Goal: Information Seeking & Learning: Check status

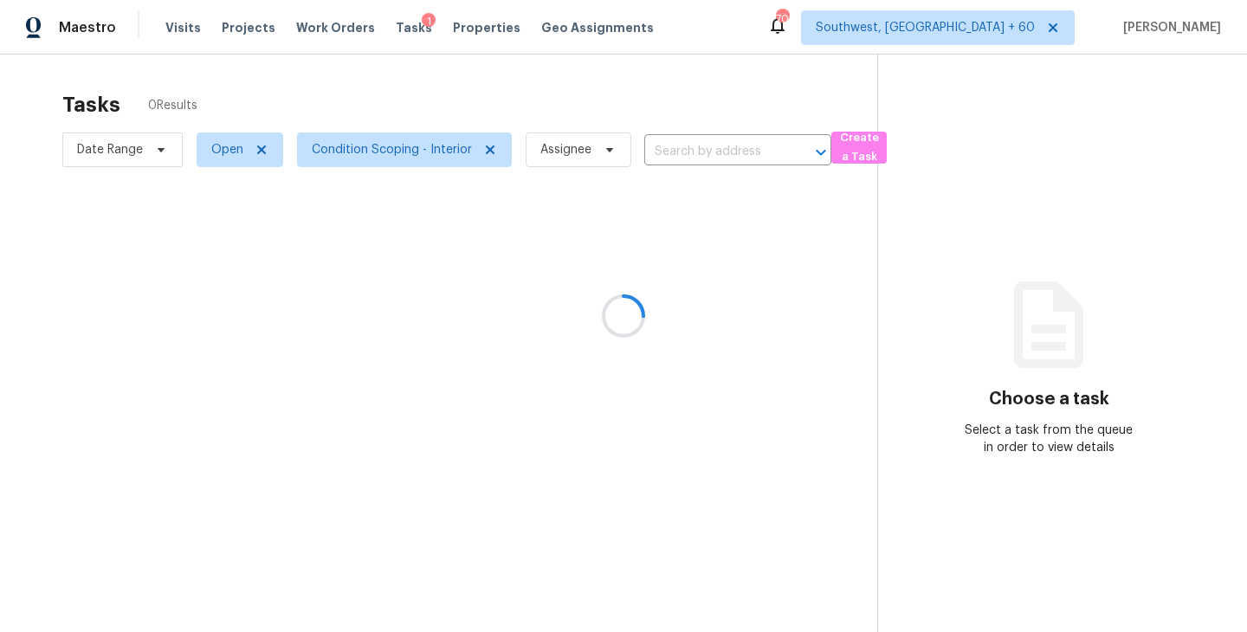
click at [183, 29] on div at bounding box center [623, 316] width 1247 height 632
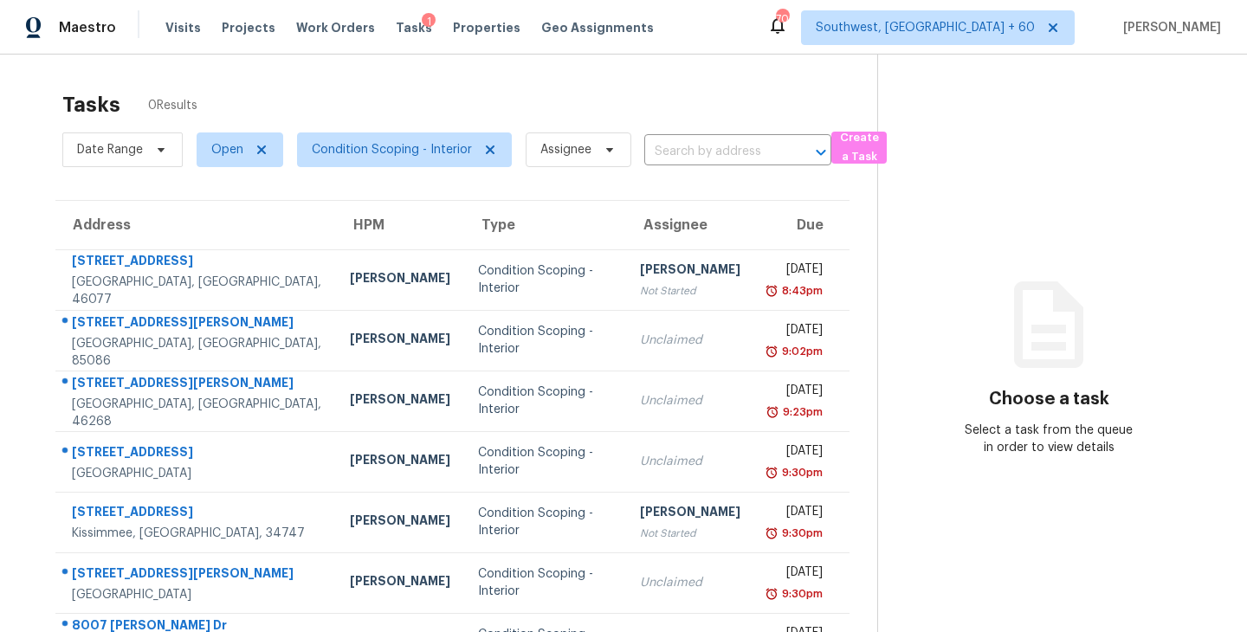
click at [183, 29] on span "Visits" at bounding box center [182, 27] width 35 height 17
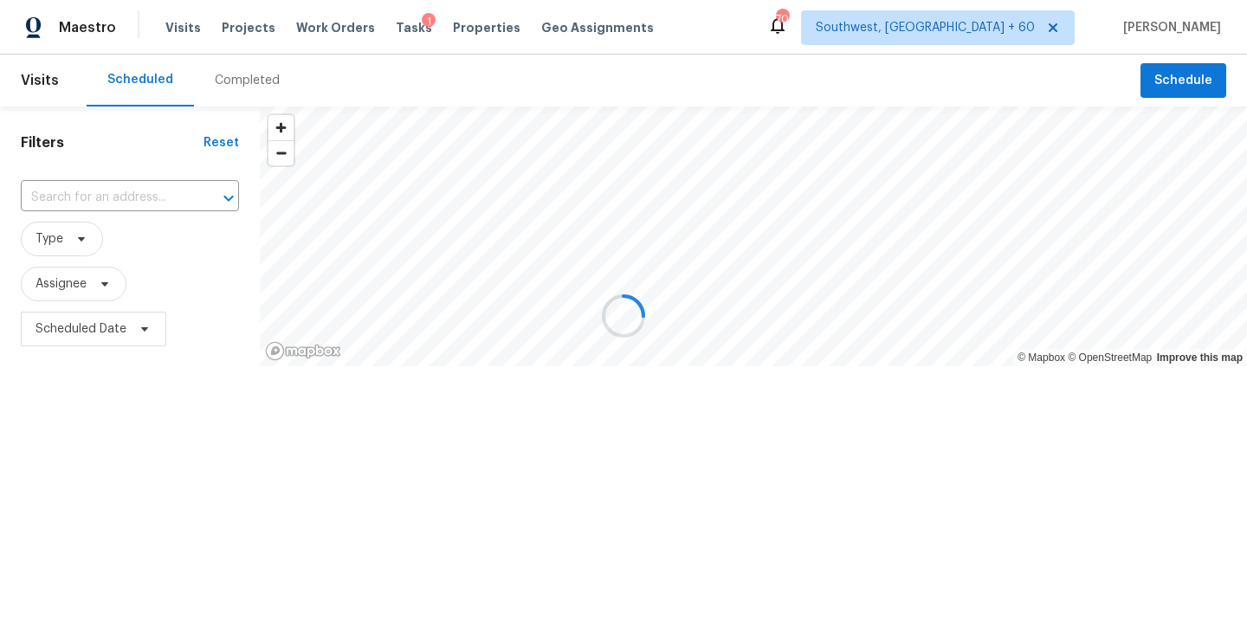
click at [243, 82] on div at bounding box center [623, 316] width 1247 height 632
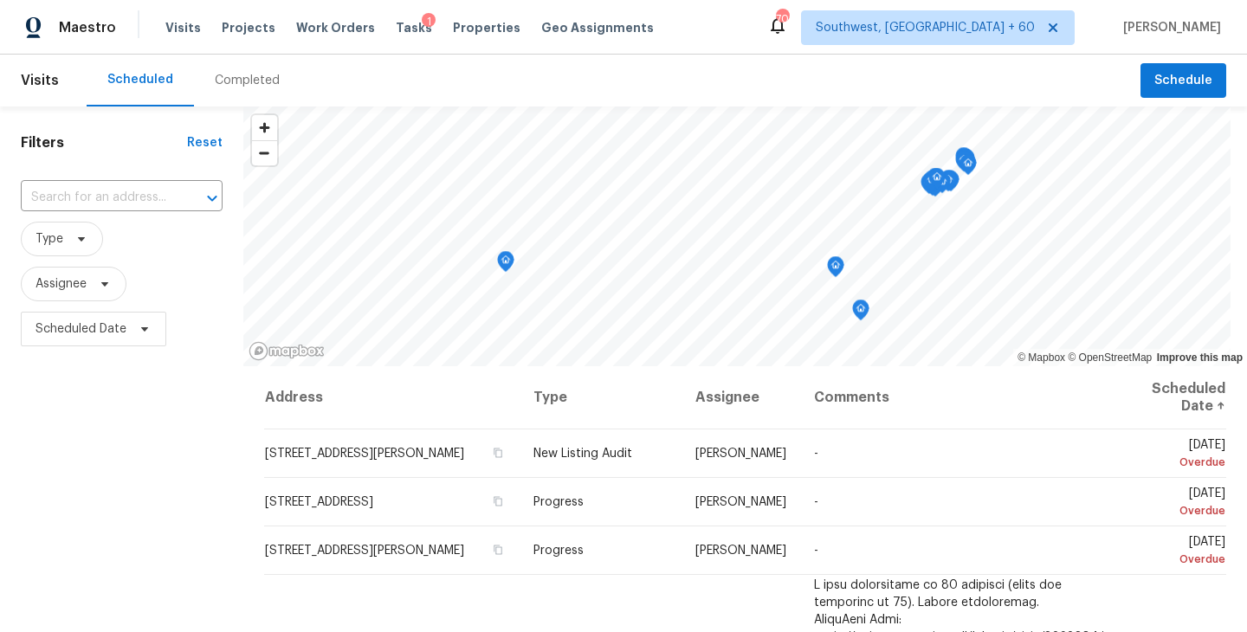
click at [222, 94] on div "Completed" at bounding box center [247, 81] width 106 height 52
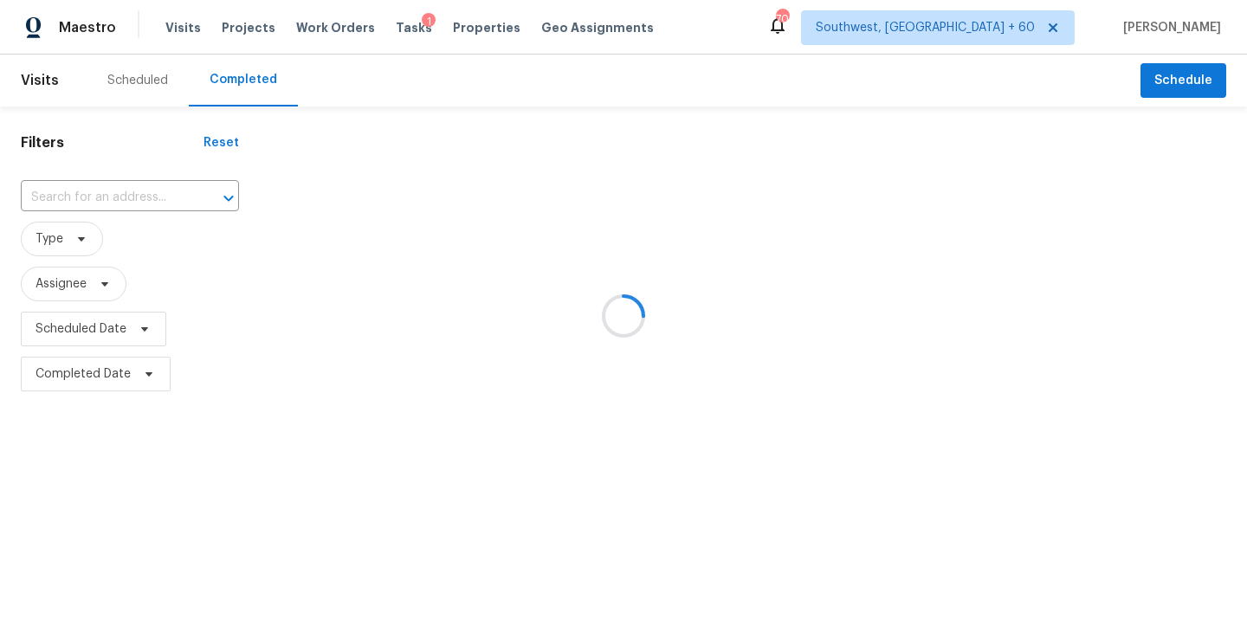
click at [110, 224] on div at bounding box center [623, 316] width 1247 height 632
click at [121, 197] on div at bounding box center [623, 316] width 1247 height 632
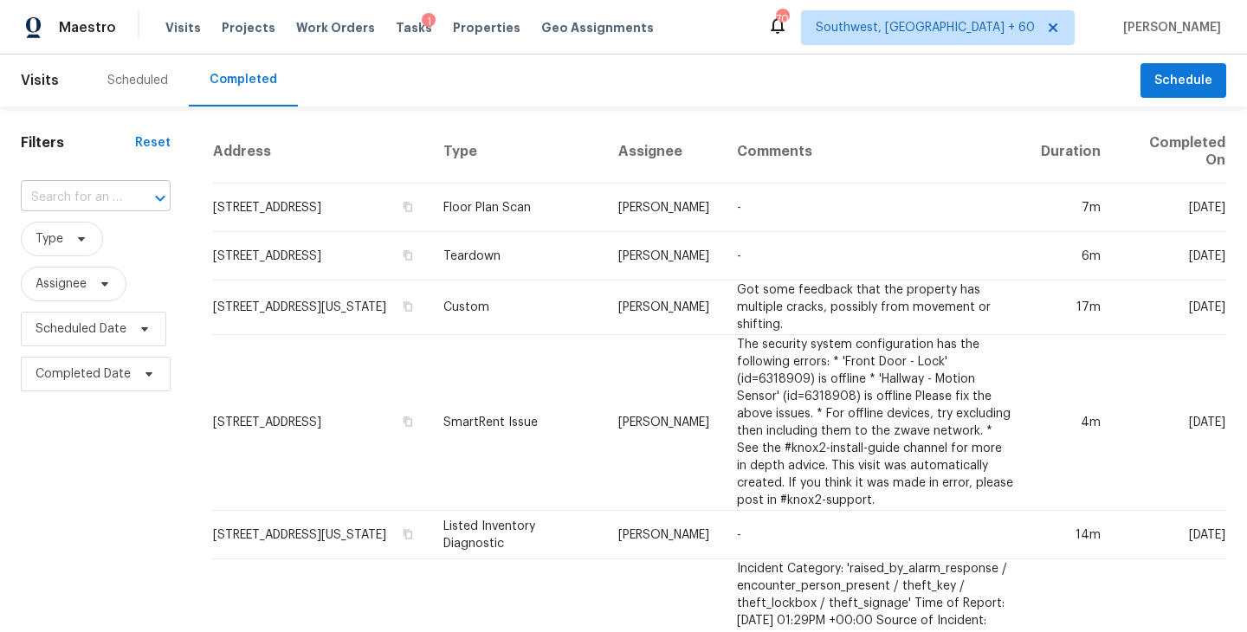
click at [121, 197] on div "​" at bounding box center [96, 197] width 150 height 27
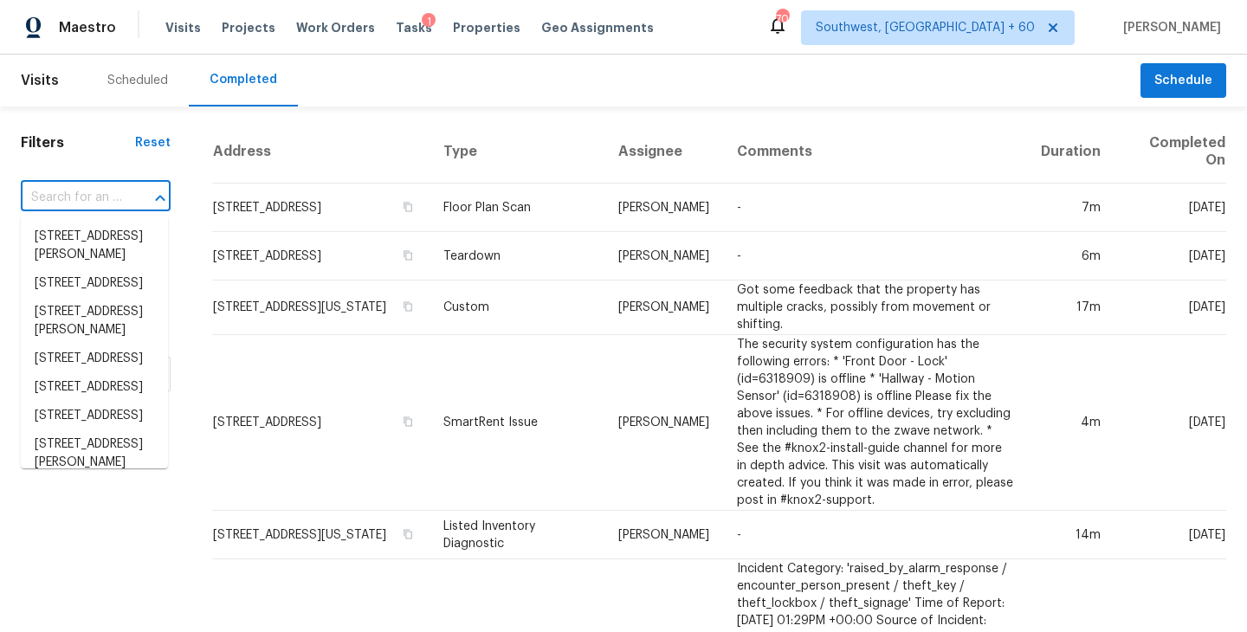
paste input "[STREET_ADDRESS]"
type input "[STREET_ADDRESS]"
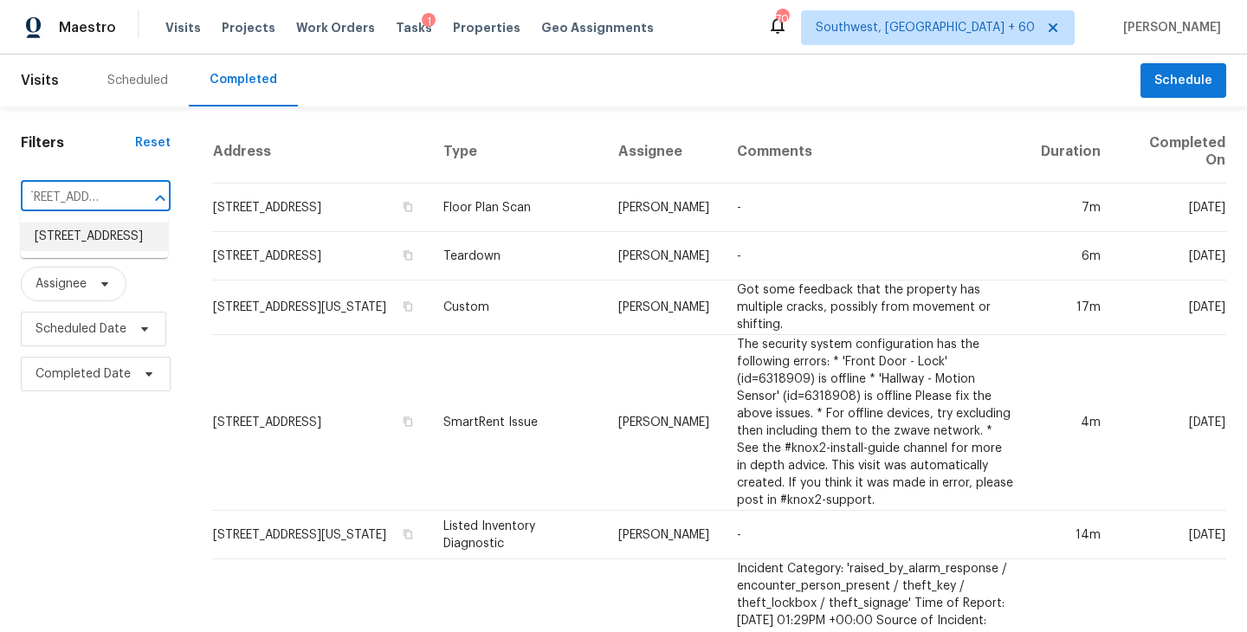
click at [123, 247] on li "[STREET_ADDRESS]" at bounding box center [94, 236] width 147 height 29
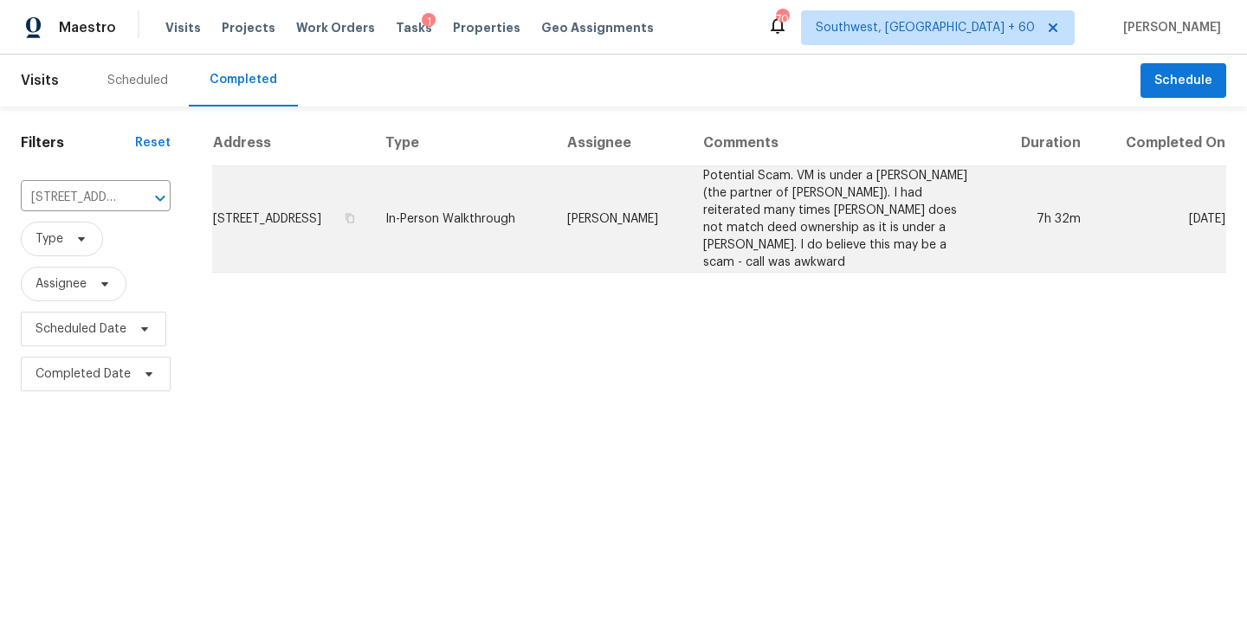
click at [490, 197] on td "In-Person Walkthrough" at bounding box center [462, 219] width 182 height 106
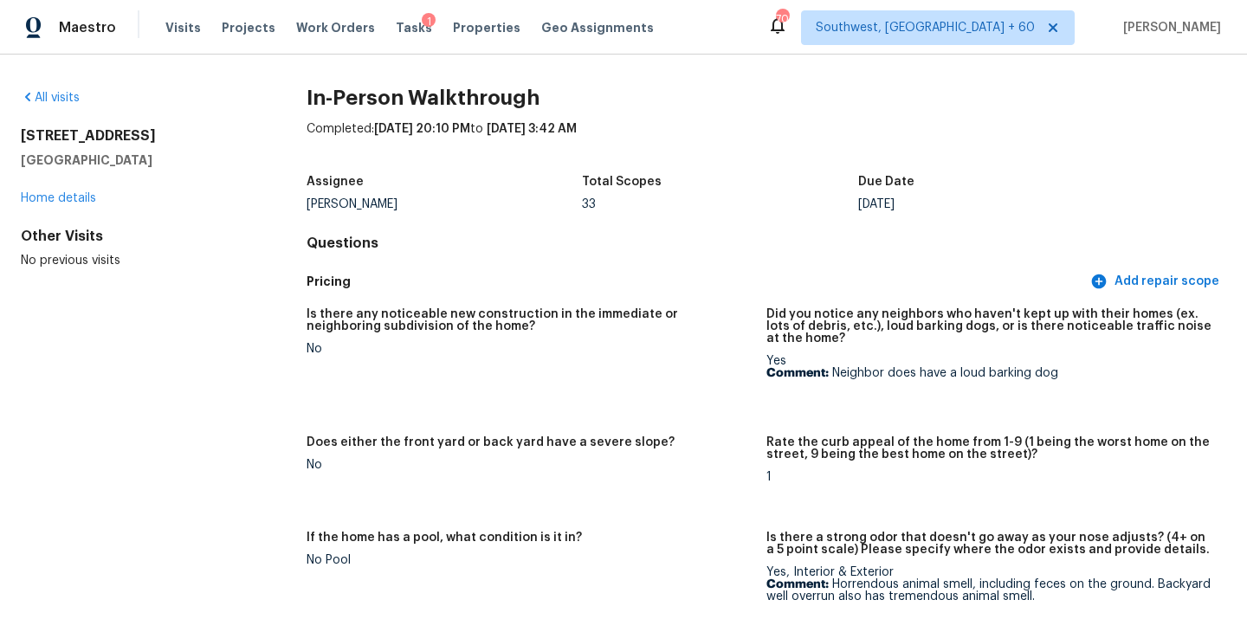
click at [56, 89] on div "All visits" at bounding box center [136, 97] width 230 height 17
click at [63, 98] on link "All visits" at bounding box center [50, 98] width 59 height 12
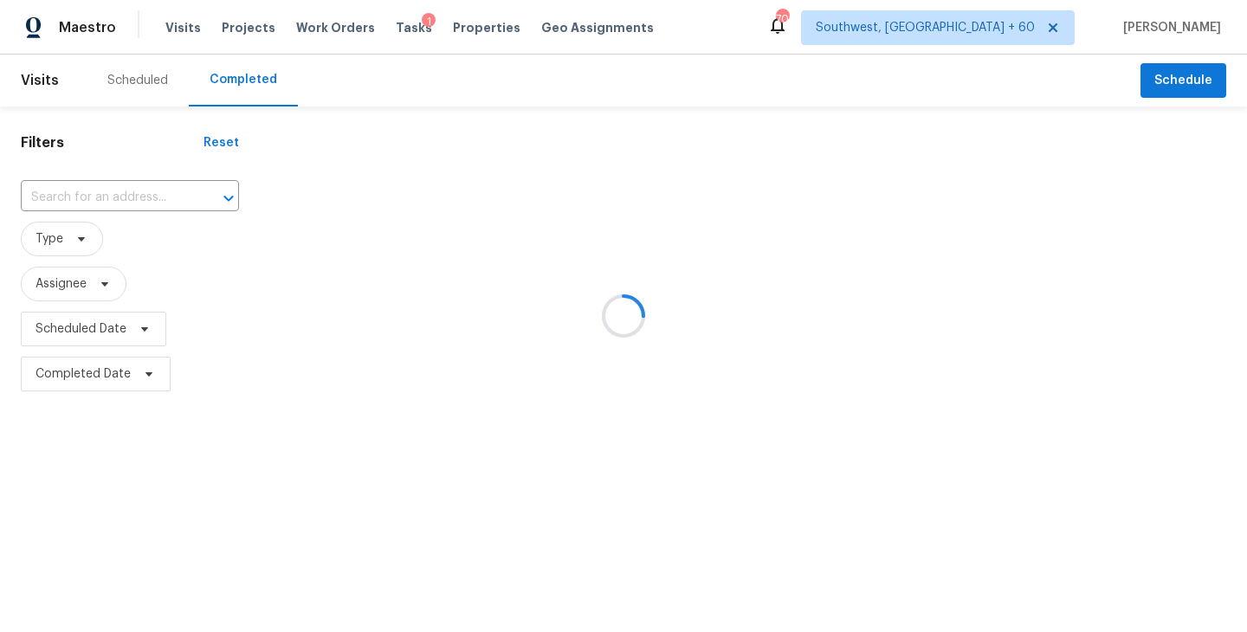
click at [81, 154] on div at bounding box center [623, 316] width 1247 height 632
click at [82, 182] on div at bounding box center [623, 316] width 1247 height 632
click at [84, 198] on div at bounding box center [623, 316] width 1247 height 632
click at [84, 197] on div at bounding box center [623, 316] width 1247 height 632
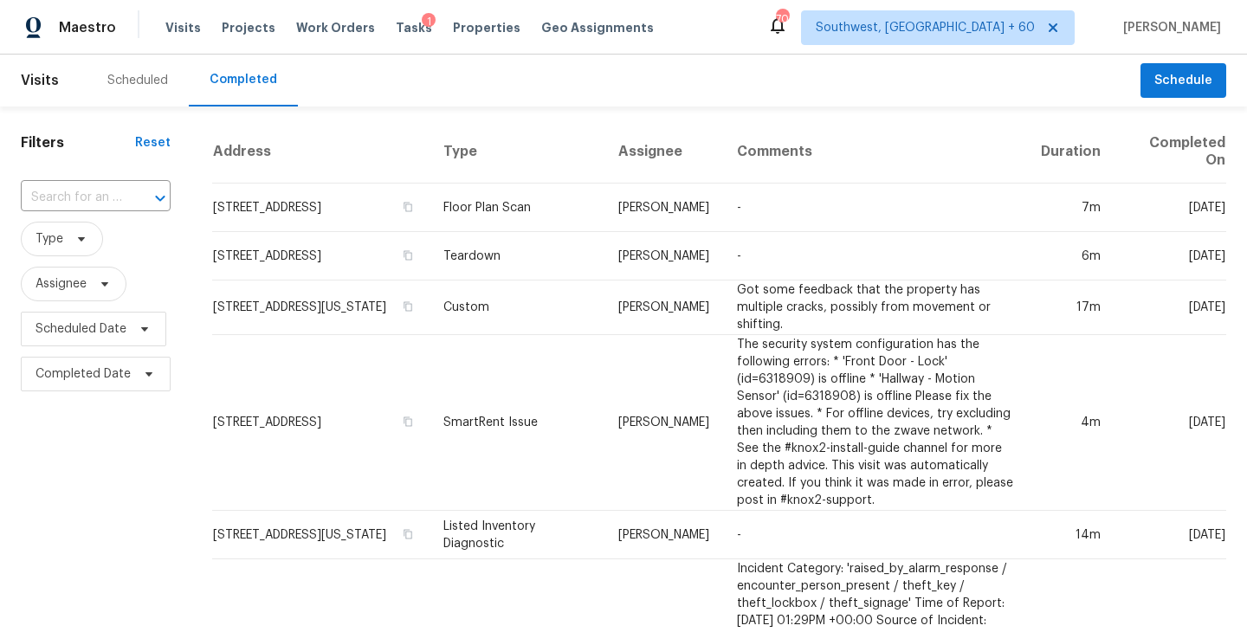
click at [84, 197] on input "text" at bounding box center [71, 197] width 101 height 27
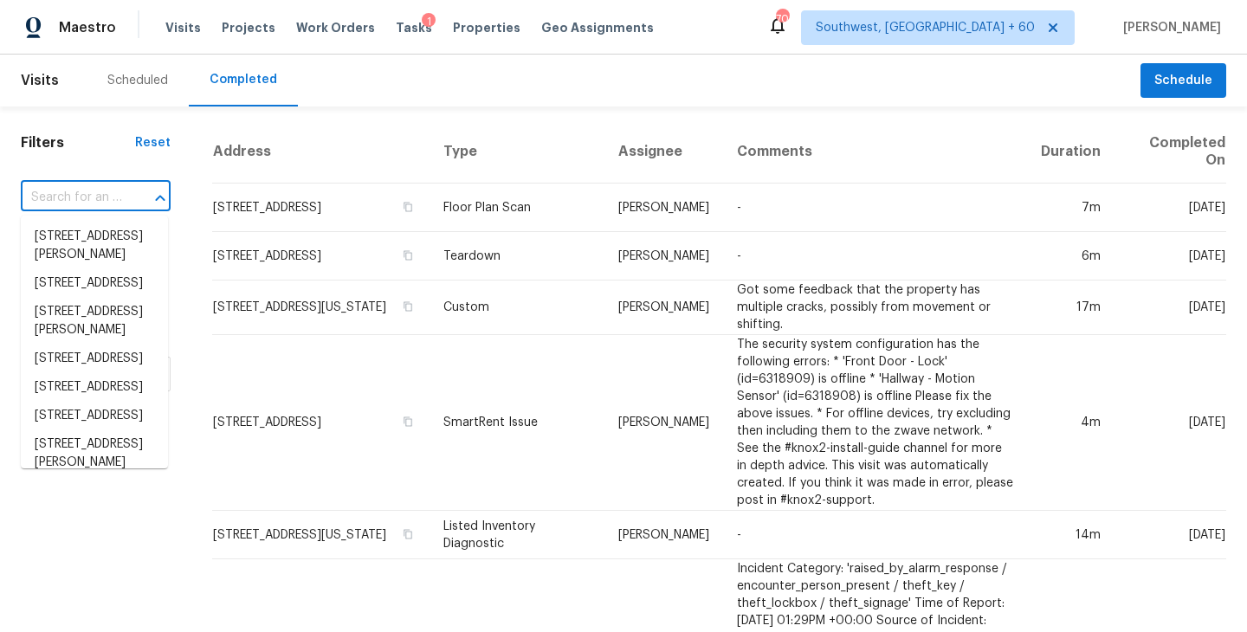
paste input "[STREET_ADDRESS]"
type input "[STREET_ADDRESS]"
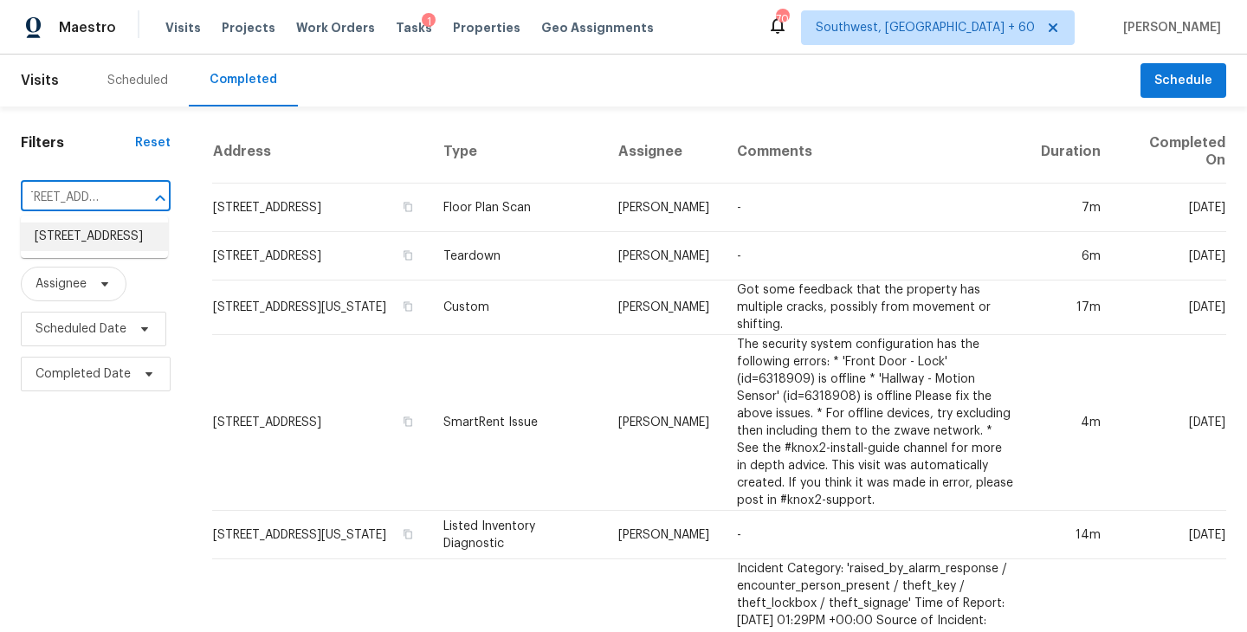
click at [98, 240] on li "[STREET_ADDRESS]" at bounding box center [94, 236] width 147 height 29
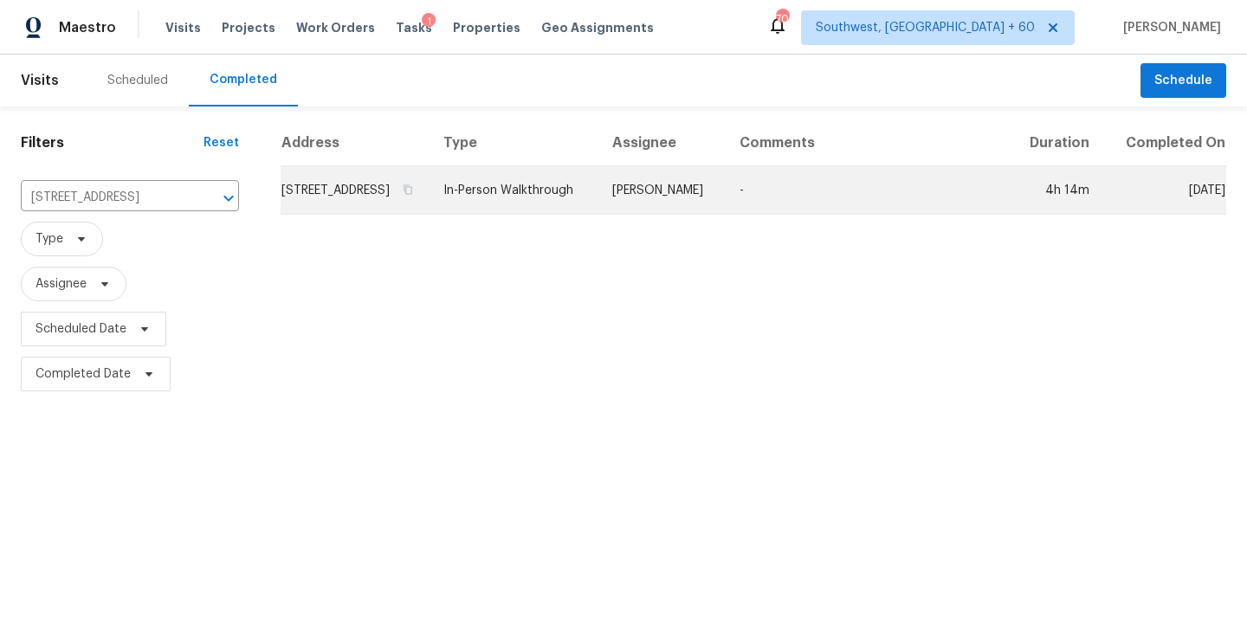
click at [598, 211] on td "In-Person Walkthrough" at bounding box center [513, 190] width 169 height 48
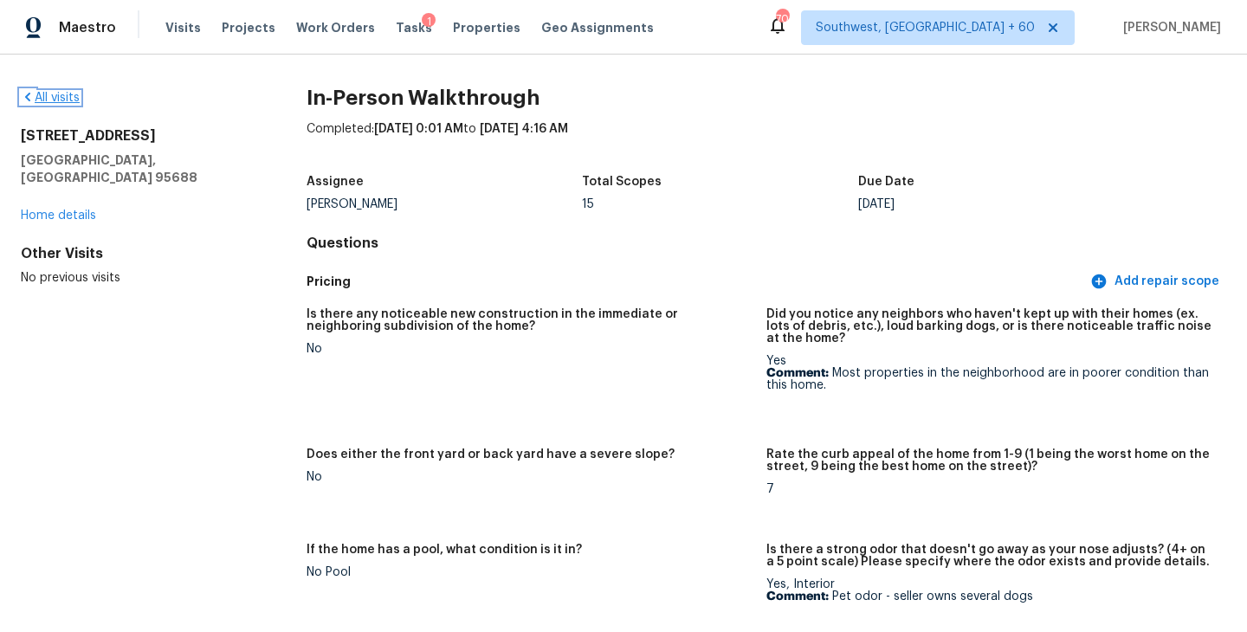
click at [65, 101] on link "All visits" at bounding box center [50, 98] width 59 height 12
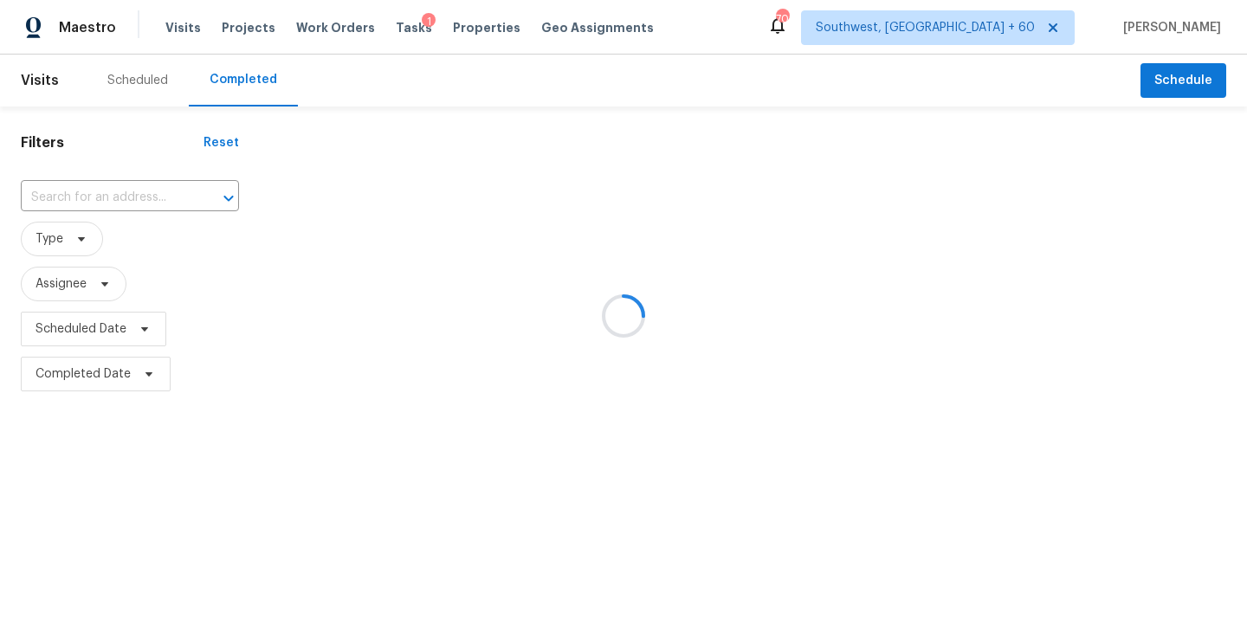
click at [100, 170] on div at bounding box center [623, 316] width 1247 height 632
click at [96, 191] on div at bounding box center [623, 316] width 1247 height 632
click at [100, 199] on div at bounding box center [623, 316] width 1247 height 632
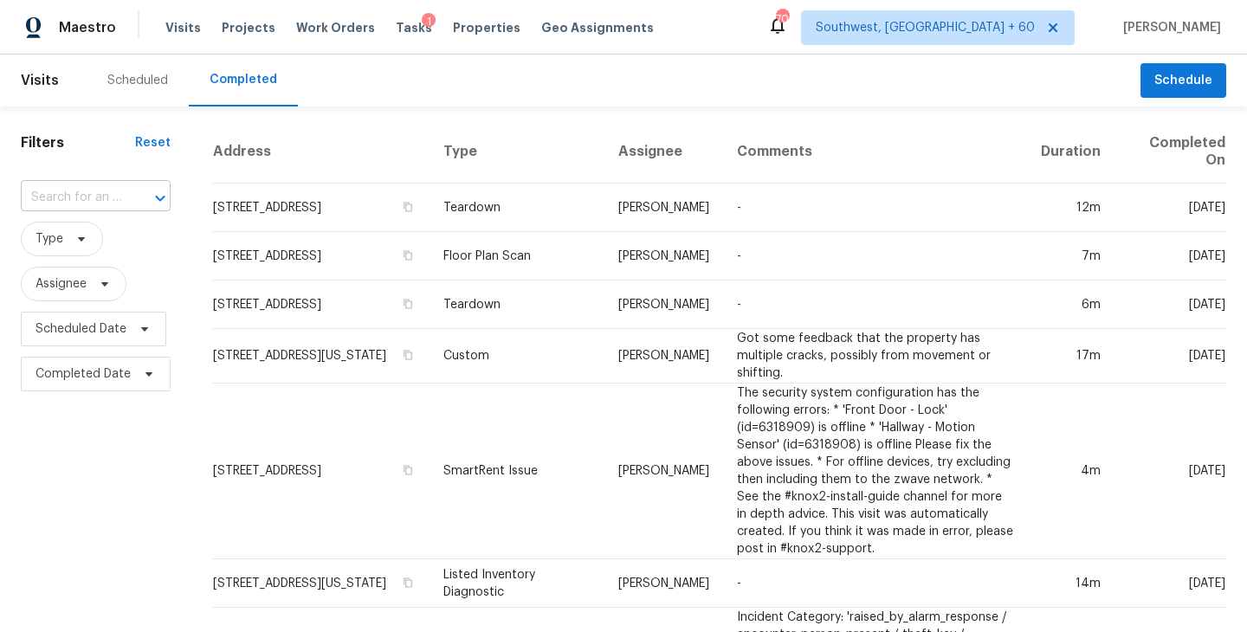
click at [103, 198] on input "text" at bounding box center [71, 197] width 101 height 27
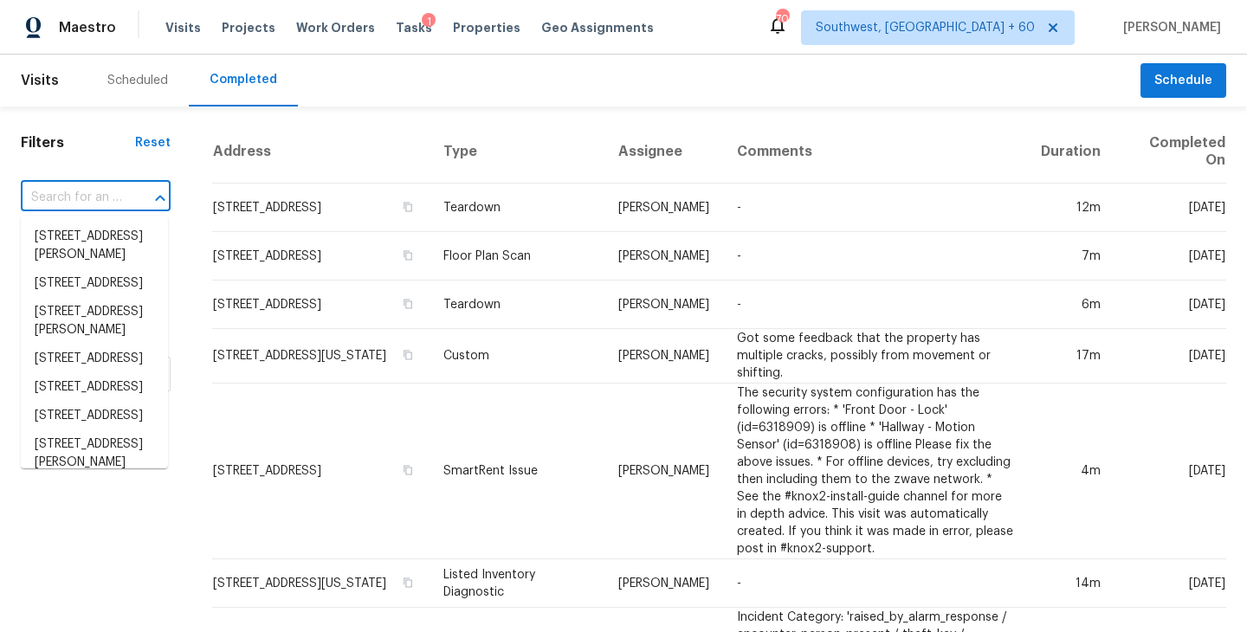
paste input "[STREET_ADDRESS]"
type input "[STREET_ADDRESS]"
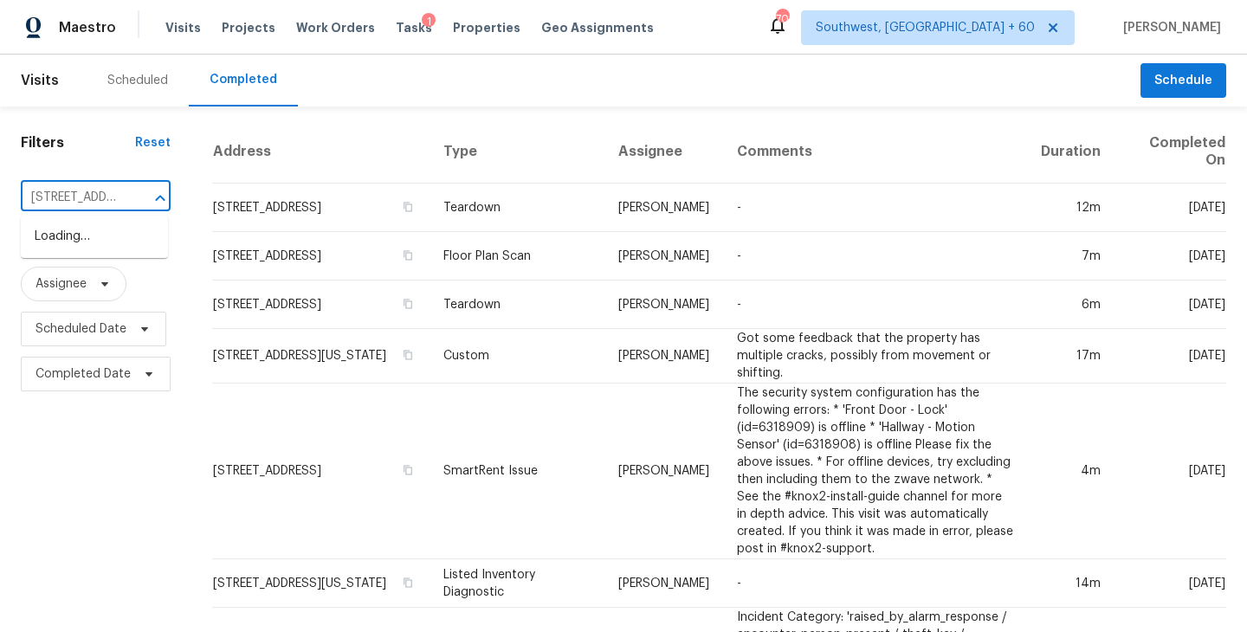
scroll to position [0, 138]
click at [101, 239] on li "[STREET_ADDRESS]" at bounding box center [94, 236] width 147 height 29
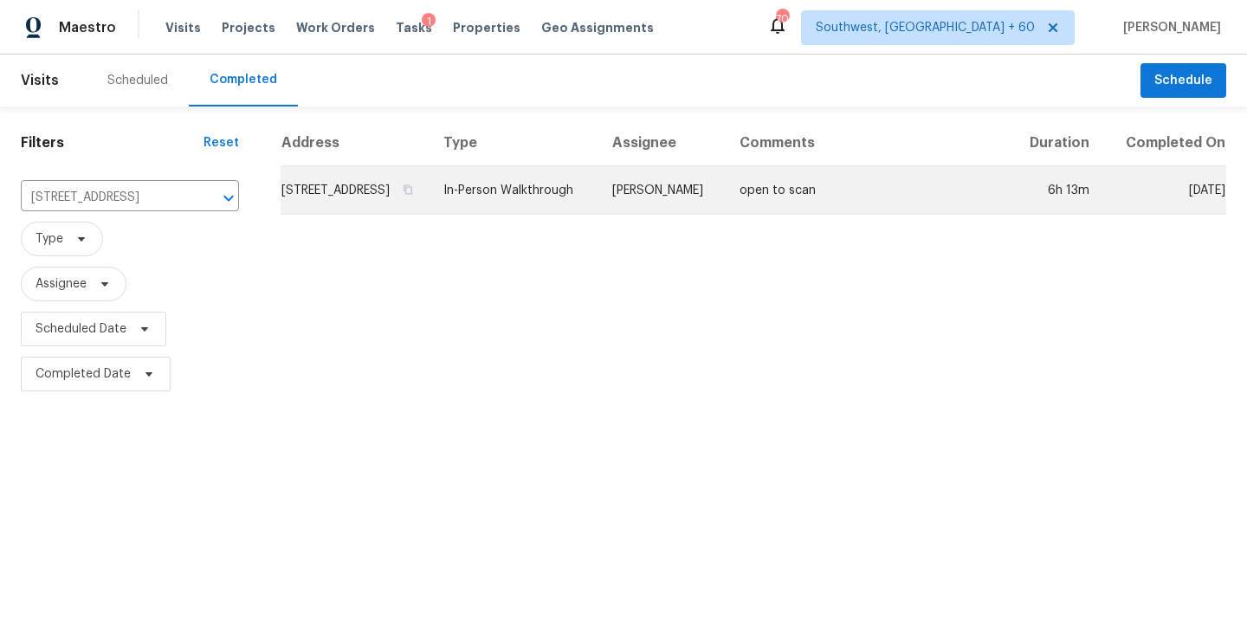
click at [771, 196] on td "open to scan" at bounding box center [867, 190] width 284 height 48
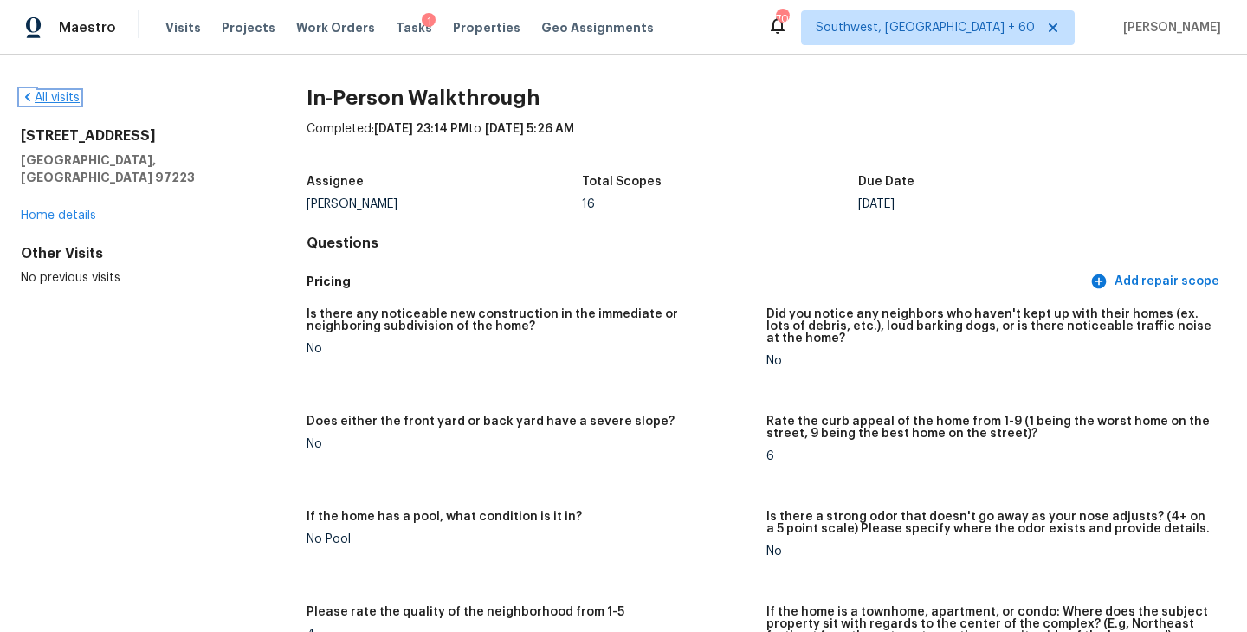
click at [48, 94] on link "All visits" at bounding box center [50, 98] width 59 height 12
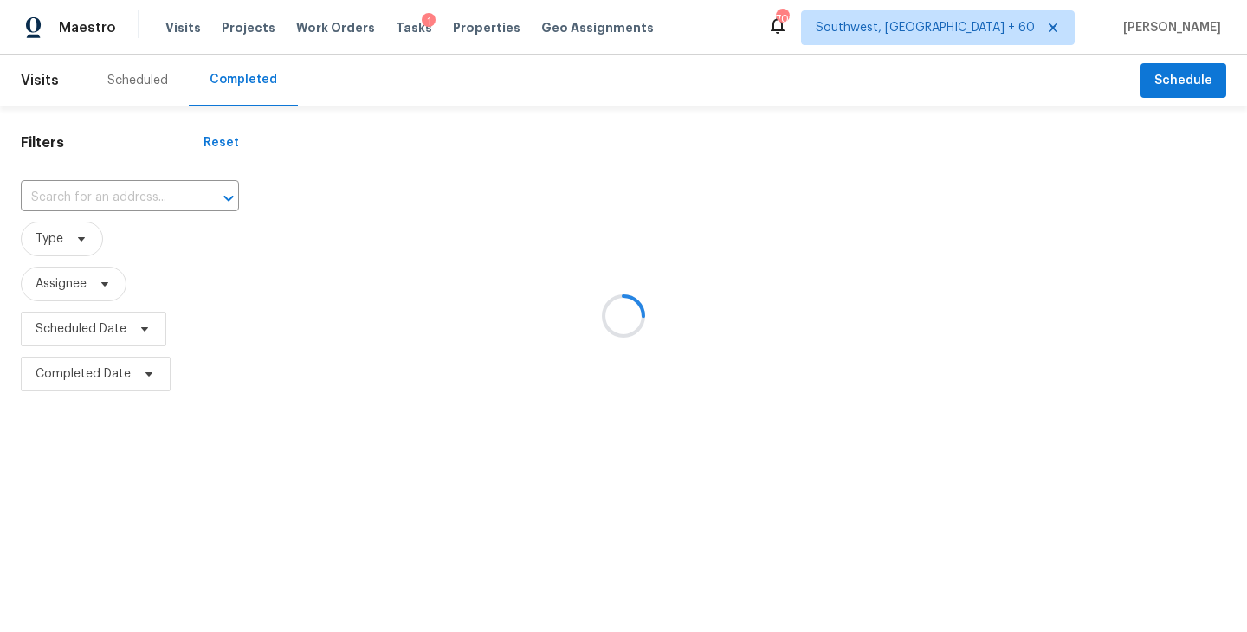
click at [80, 190] on div at bounding box center [623, 316] width 1247 height 632
click at [136, 190] on div at bounding box center [623, 316] width 1247 height 632
click at [131, 197] on div at bounding box center [623, 316] width 1247 height 632
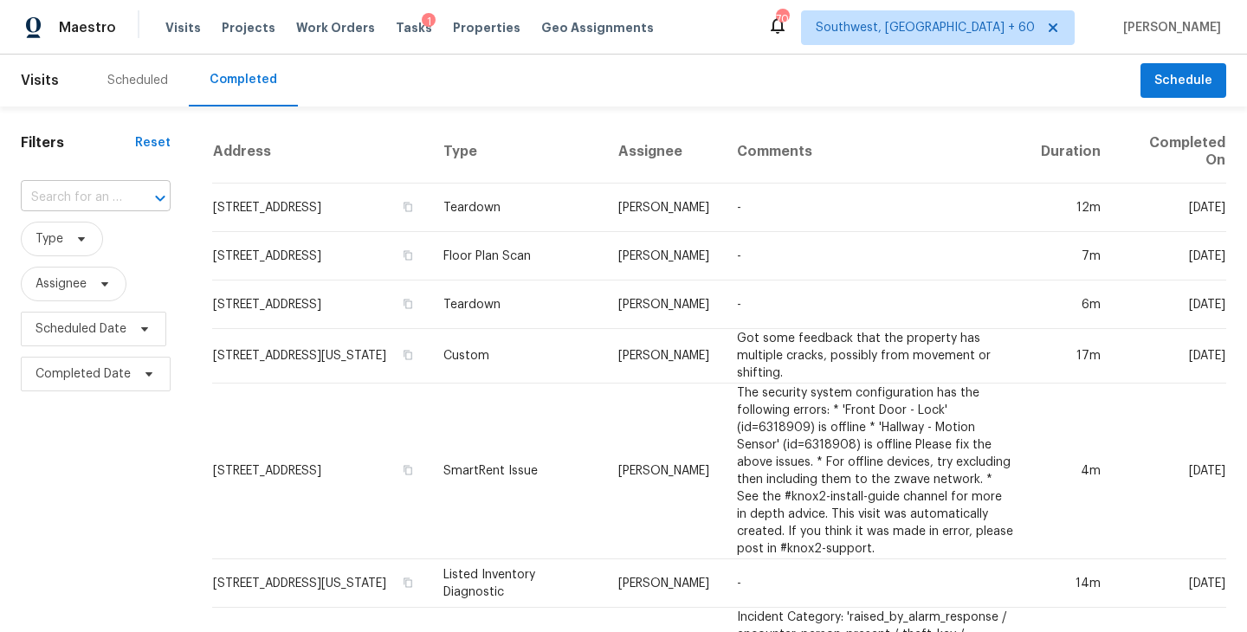
click at [126, 196] on div at bounding box center [148, 198] width 45 height 24
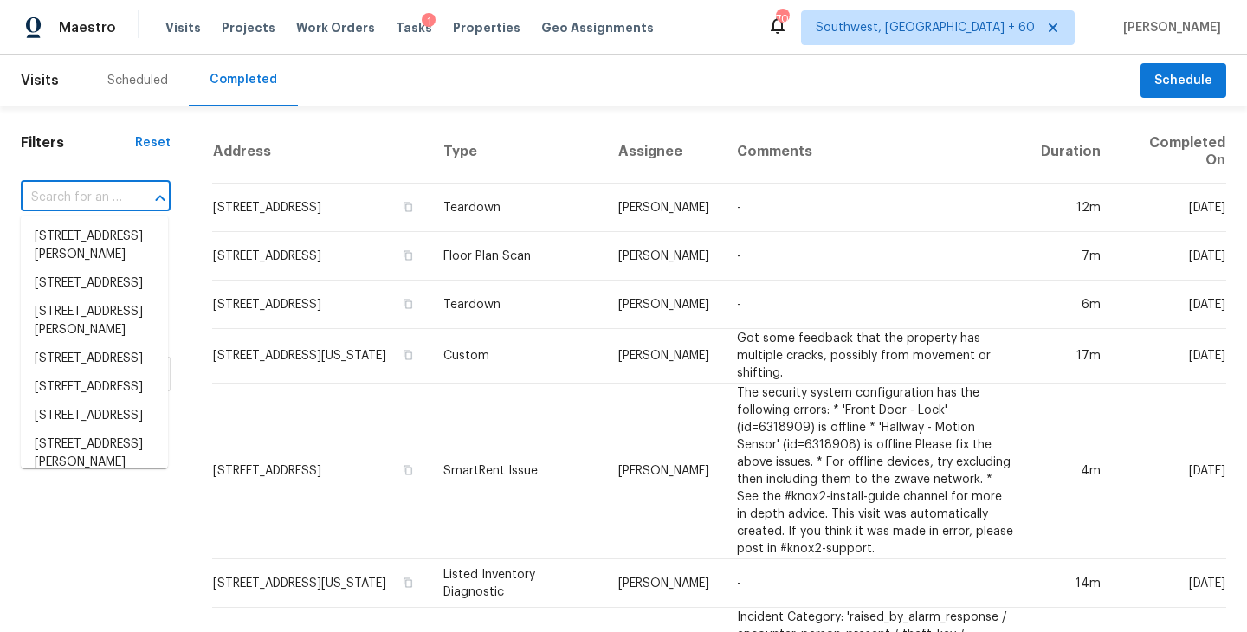
paste input "[STREET_ADDRESS]"
type input "[STREET_ADDRESS]"
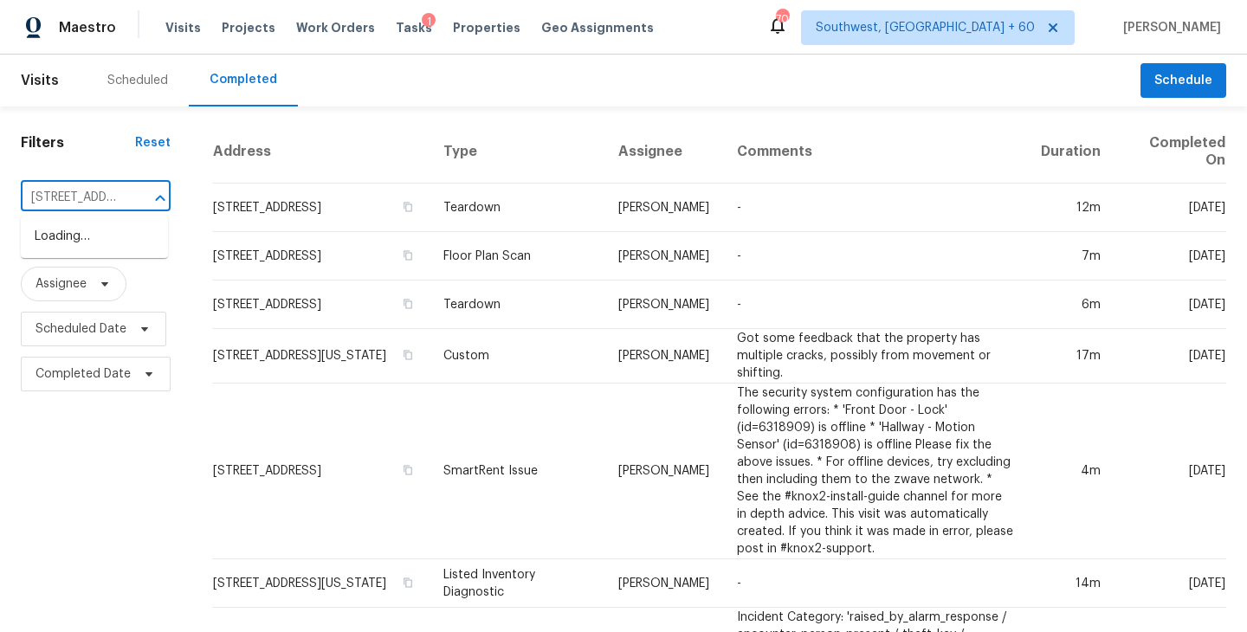
scroll to position [0, 92]
click at [101, 244] on li "[STREET_ADDRESS]" at bounding box center [94, 236] width 147 height 29
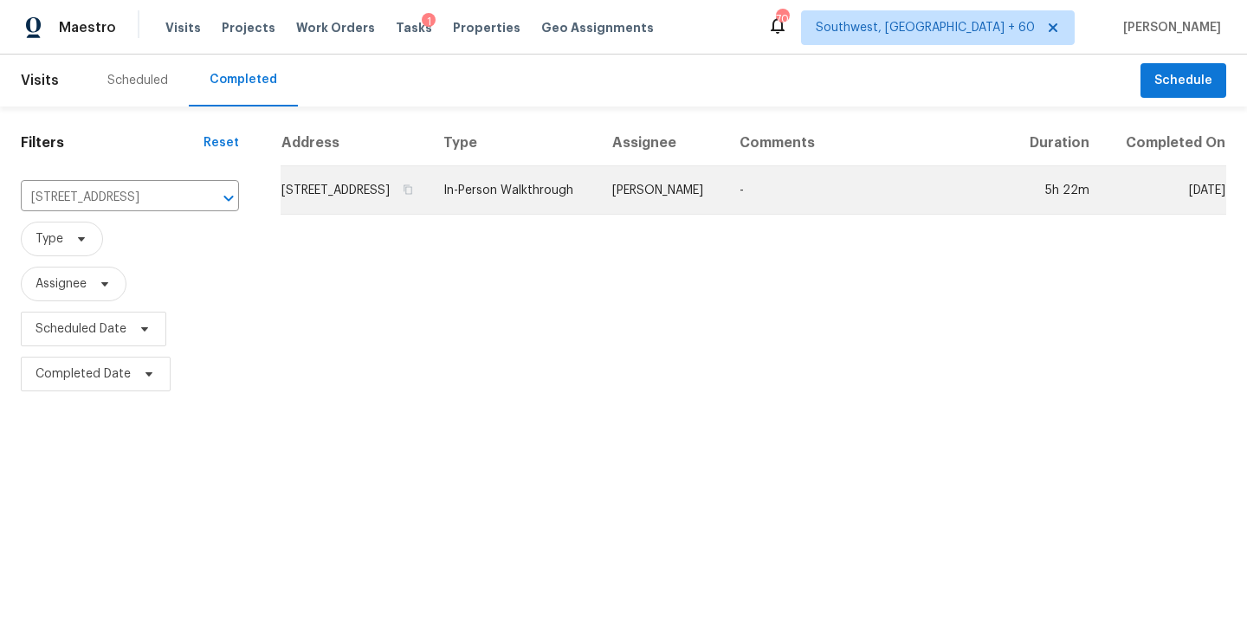
click at [685, 207] on td "[PERSON_NAME]" at bounding box center [661, 190] width 127 height 48
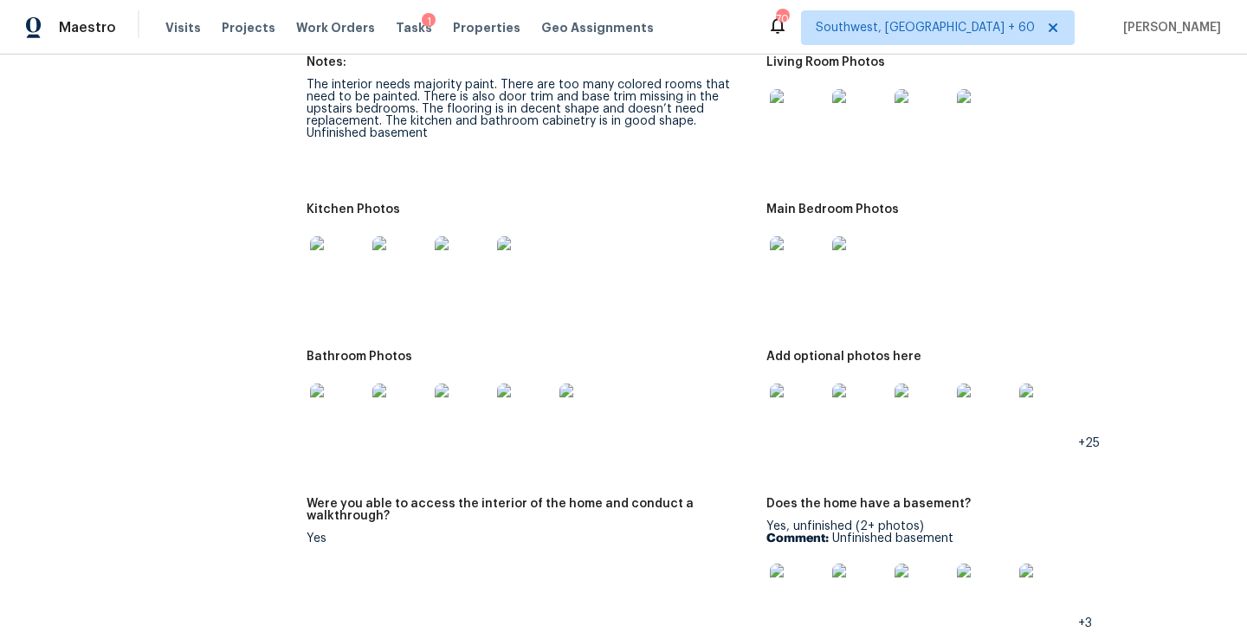
scroll to position [1978, 0]
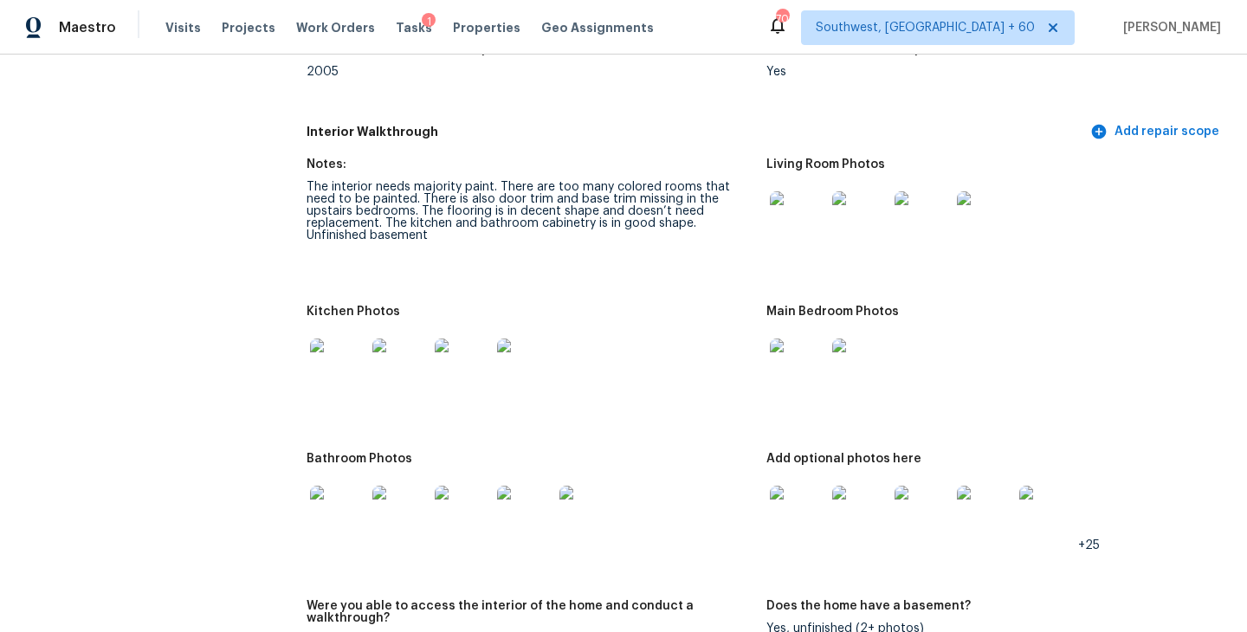
click at [791, 191] on img at bounding box center [797, 218] width 55 height 55
click at [789, 355] on img at bounding box center [797, 365] width 55 height 55
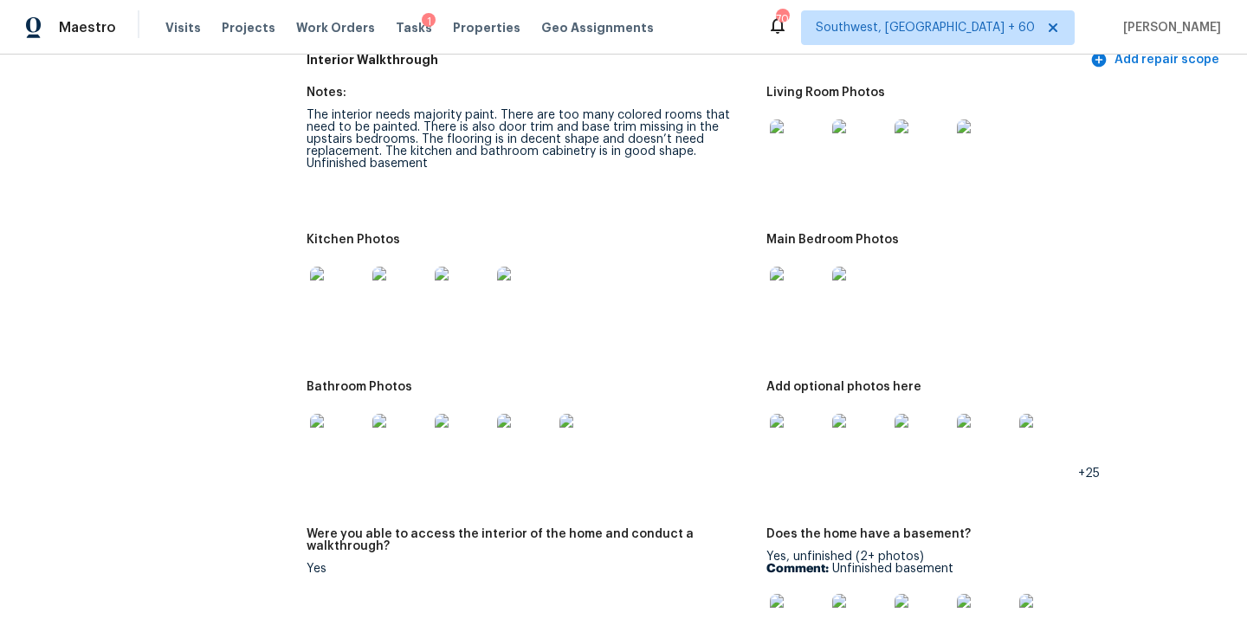
scroll to position [2094, 0]
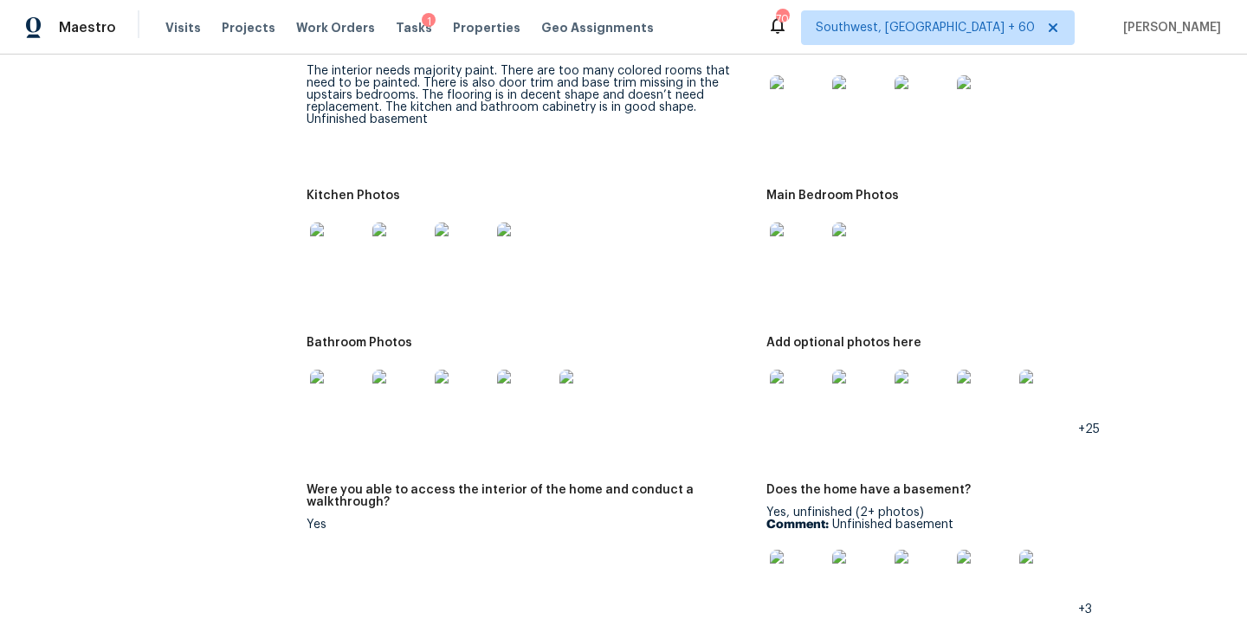
click at [790, 392] on img at bounding box center [797, 397] width 55 height 55
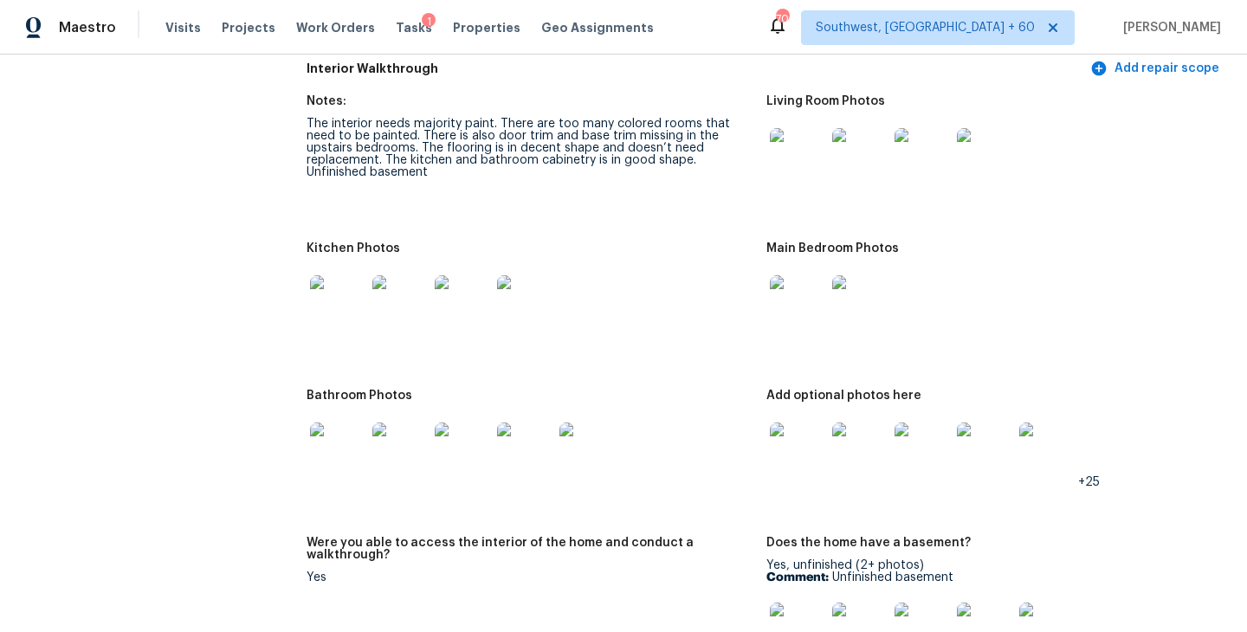
scroll to position [2016, 0]
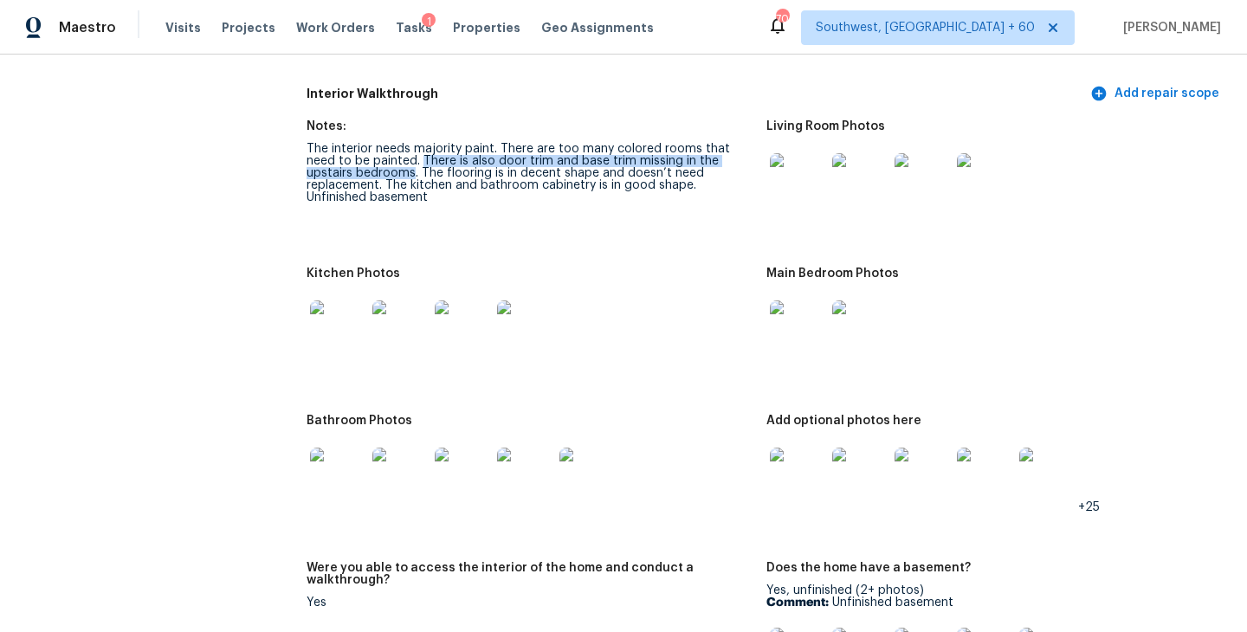
drag, startPoint x: 390, startPoint y: 148, endPoint x: 364, endPoint y: 158, distance: 27.2
click at [364, 158] on div "The interior needs majority paint. There are too many colored rooms that need t…" at bounding box center [529, 173] width 446 height 61
copy div "There is also door trim and base trim missing in the upstairs bedrooms"
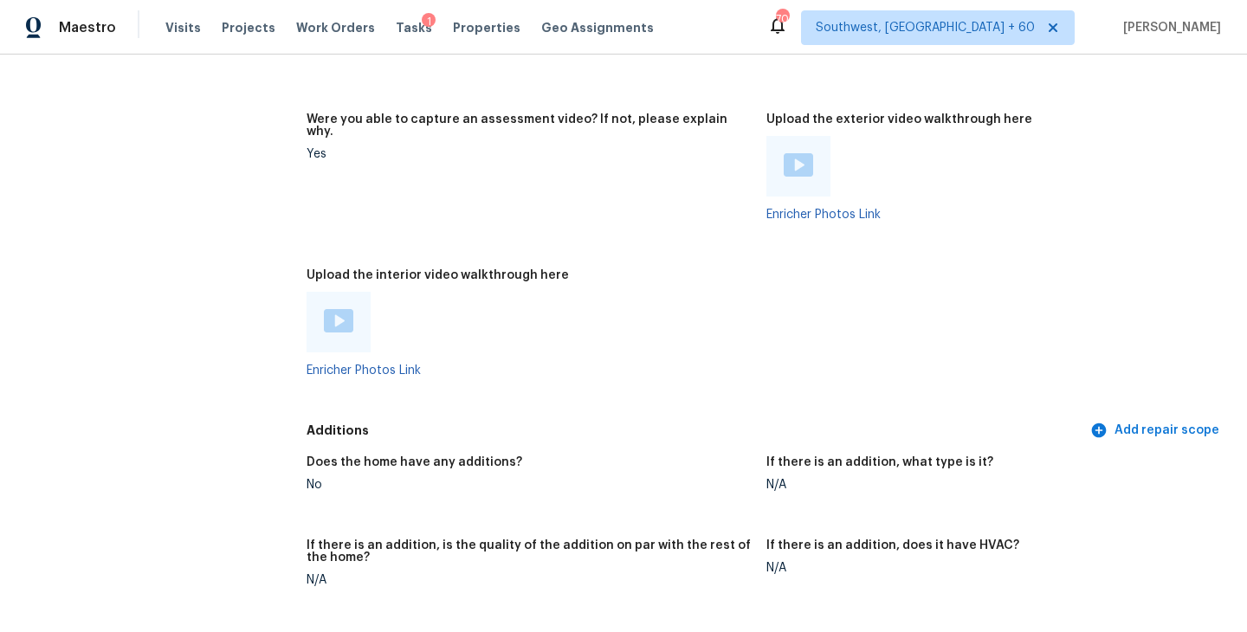
scroll to position [4432, 0]
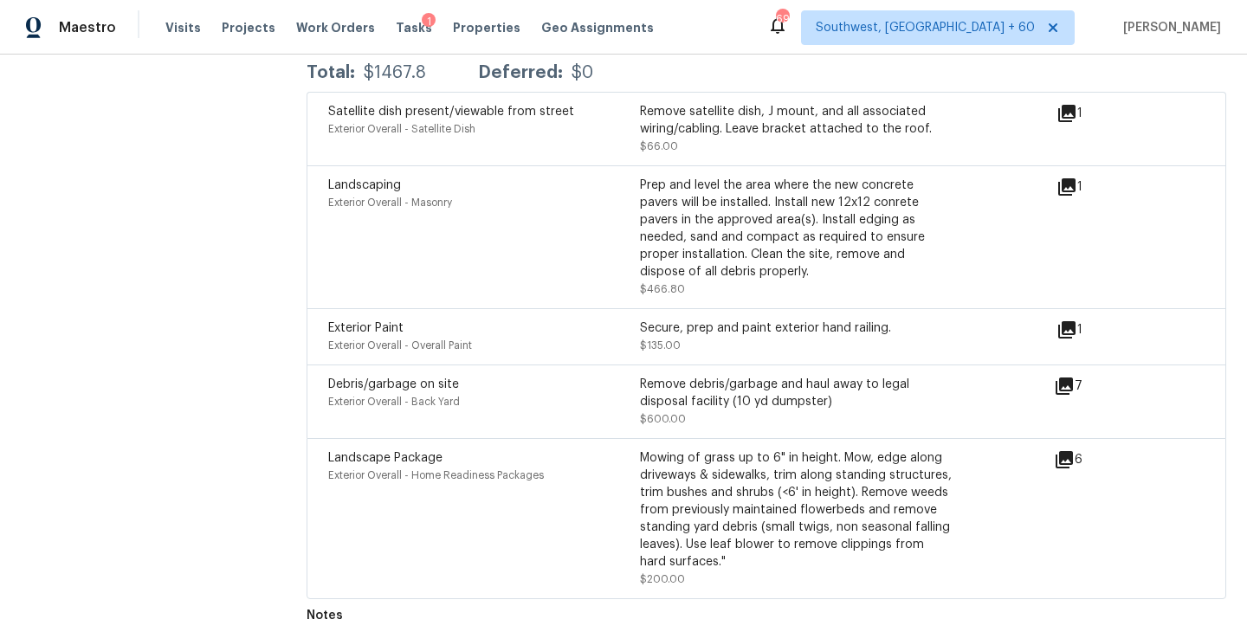
click at [519, 256] on div "Landscaping Exterior Overall - Masonry" at bounding box center [484, 237] width 312 height 121
